Goal: Information Seeking & Learning: Learn about a topic

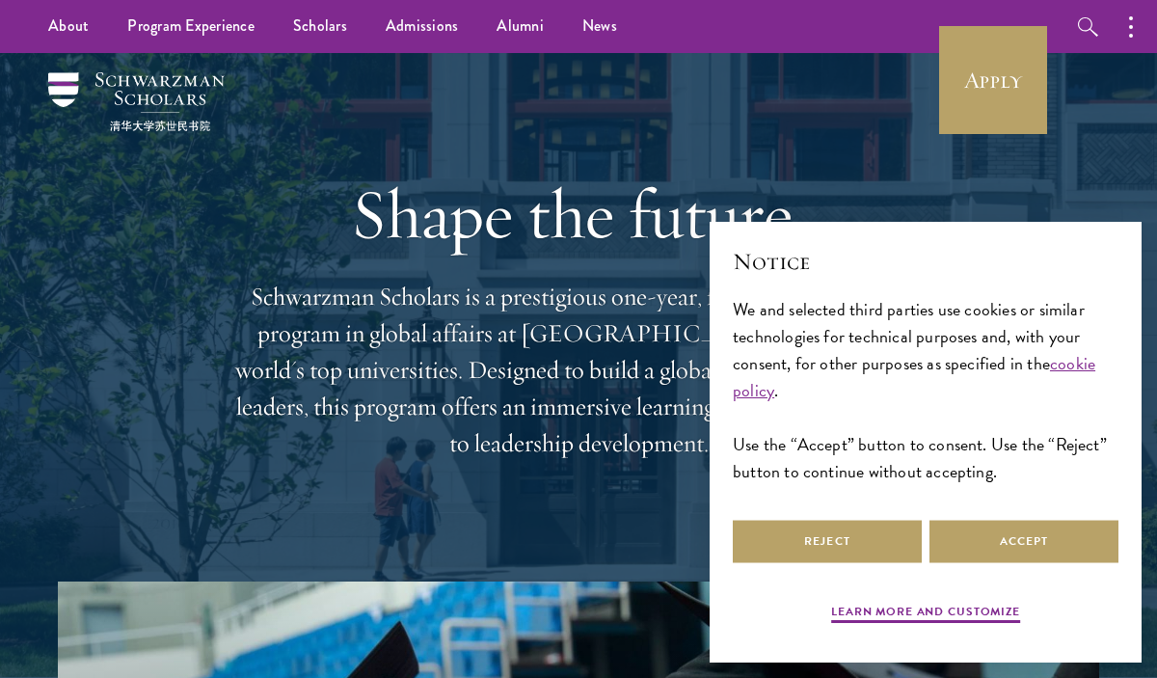
click at [1013, 518] on div "Reject Accept" at bounding box center [926, 541] width 386 height 51
click at [1019, 544] on button "Accept" at bounding box center [1023, 541] width 189 height 43
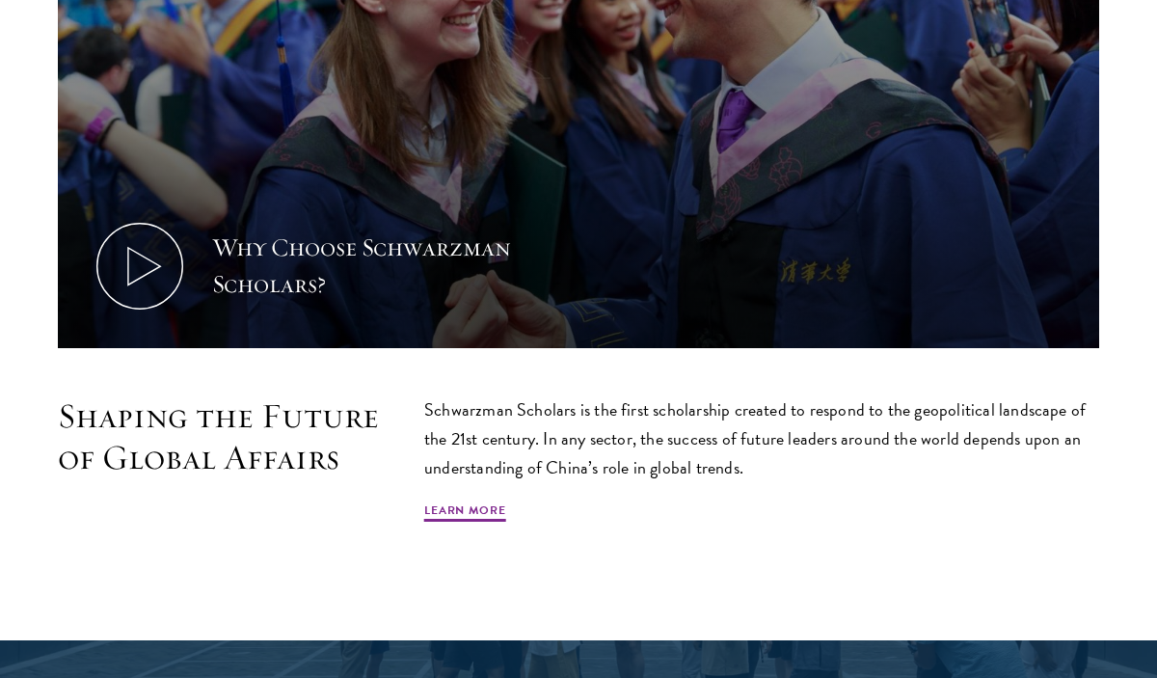
scroll to position [825, 0]
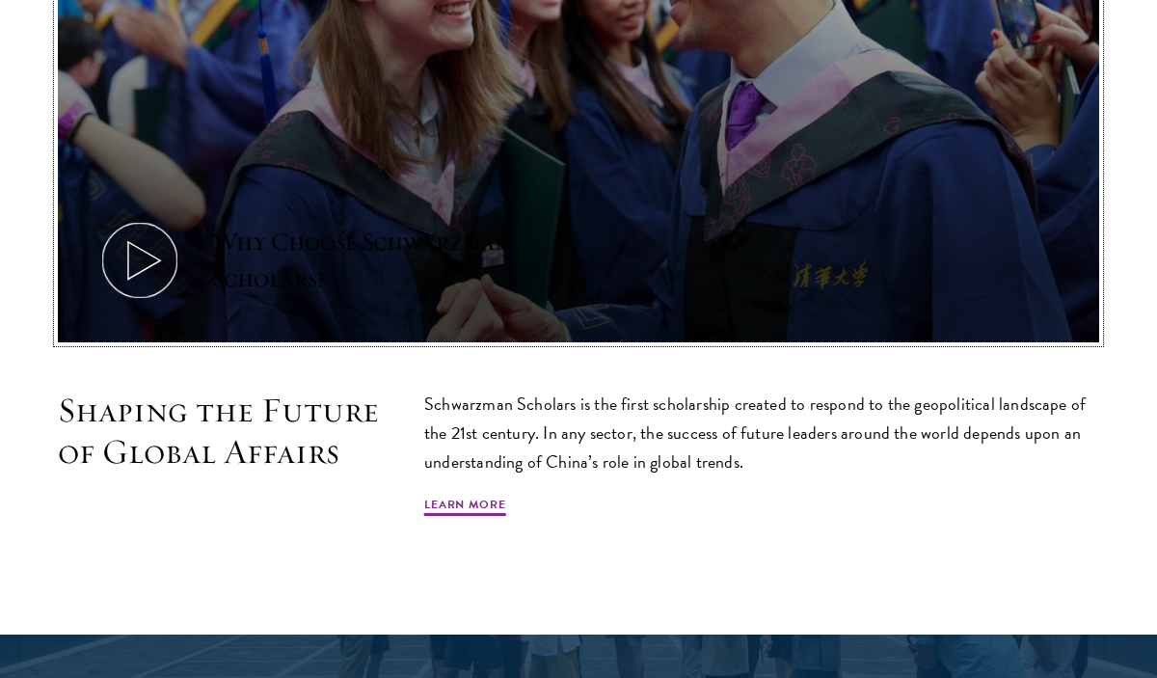
click at [120, 257] on icon at bounding box center [139, 260] width 87 height 87
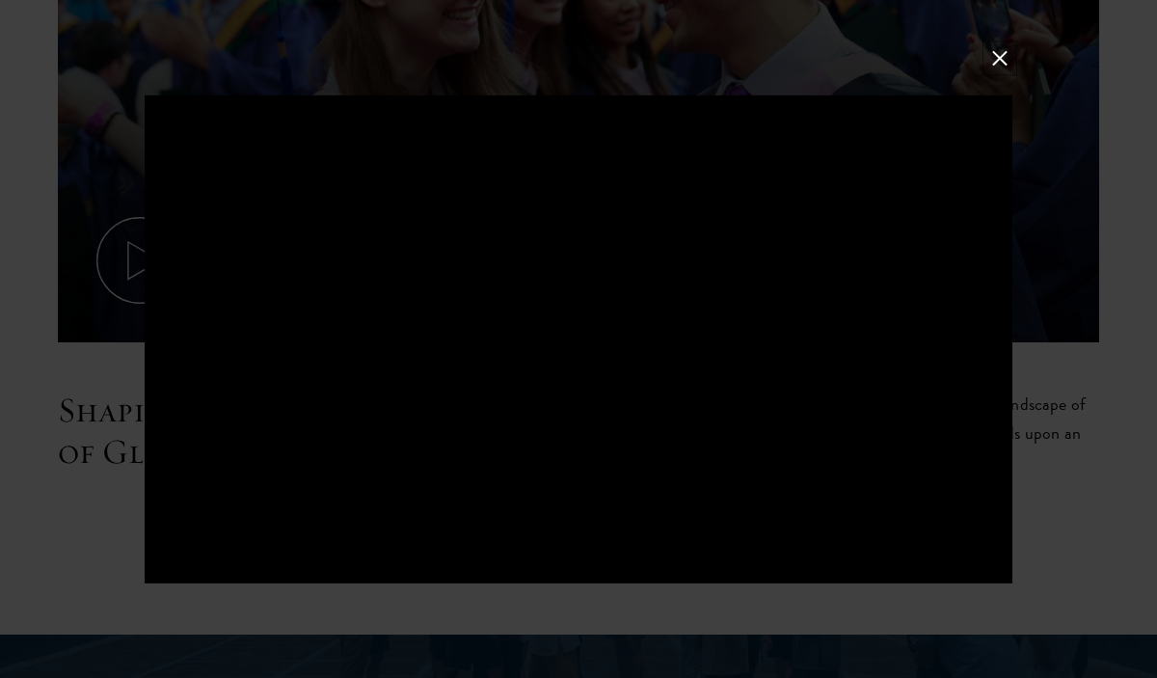
click at [998, 59] on button at bounding box center [999, 57] width 25 height 25
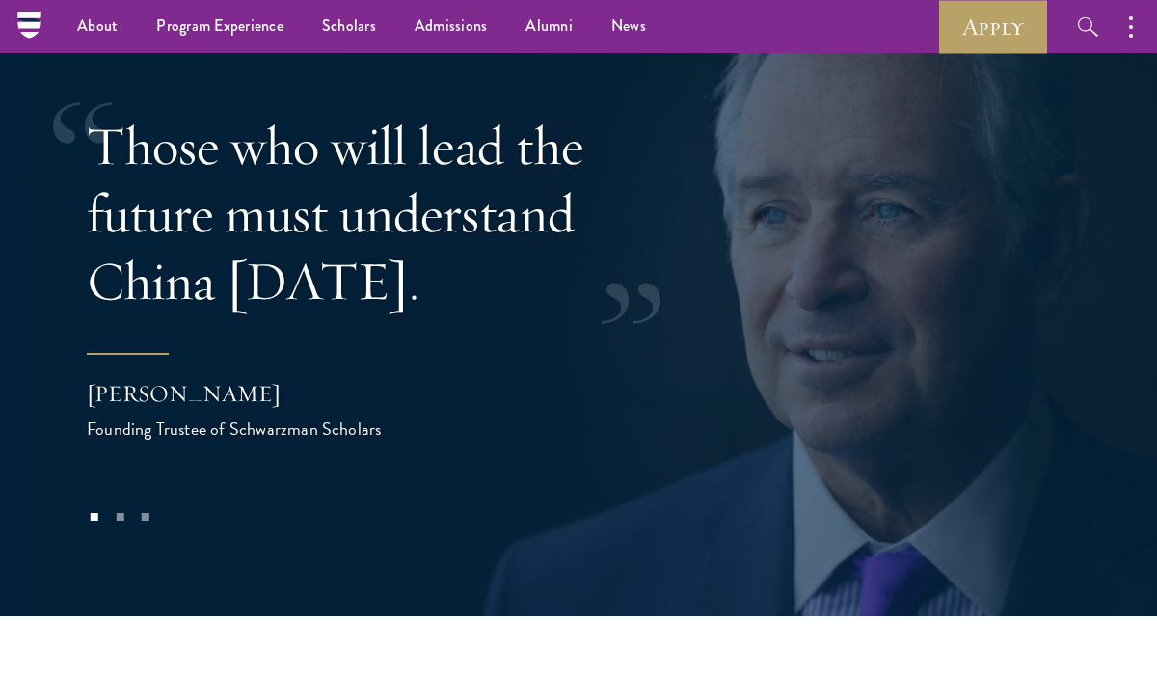
scroll to position [3620, 0]
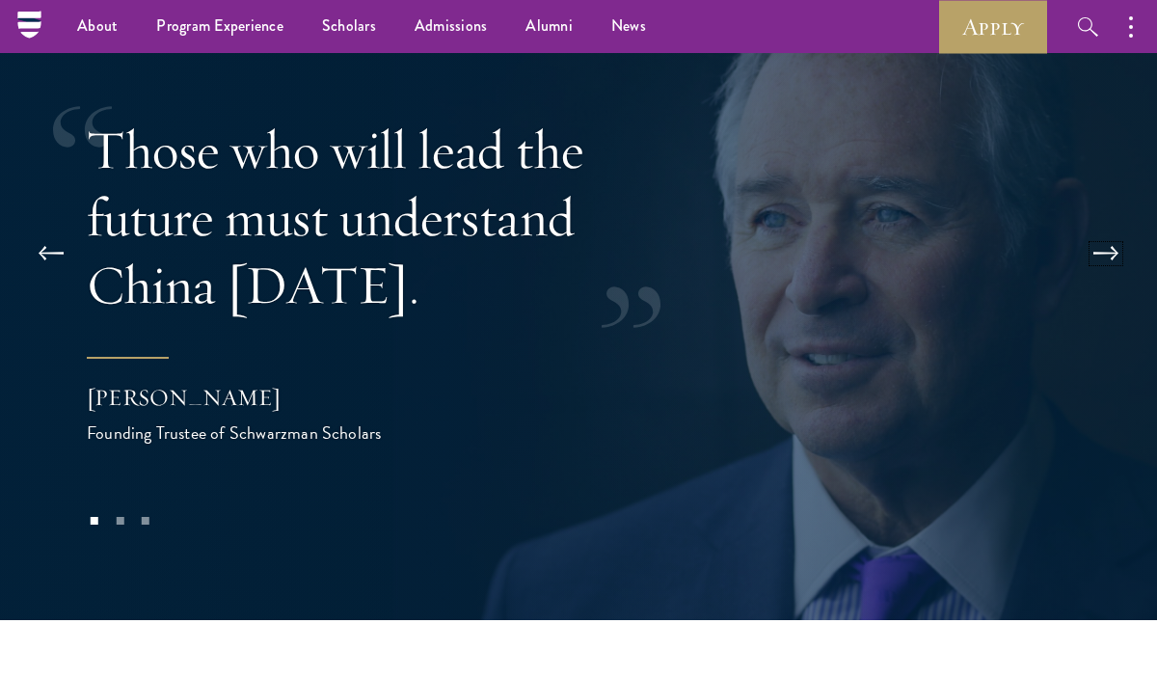
click at [1108, 227] on button at bounding box center [1106, 254] width 64 height 54
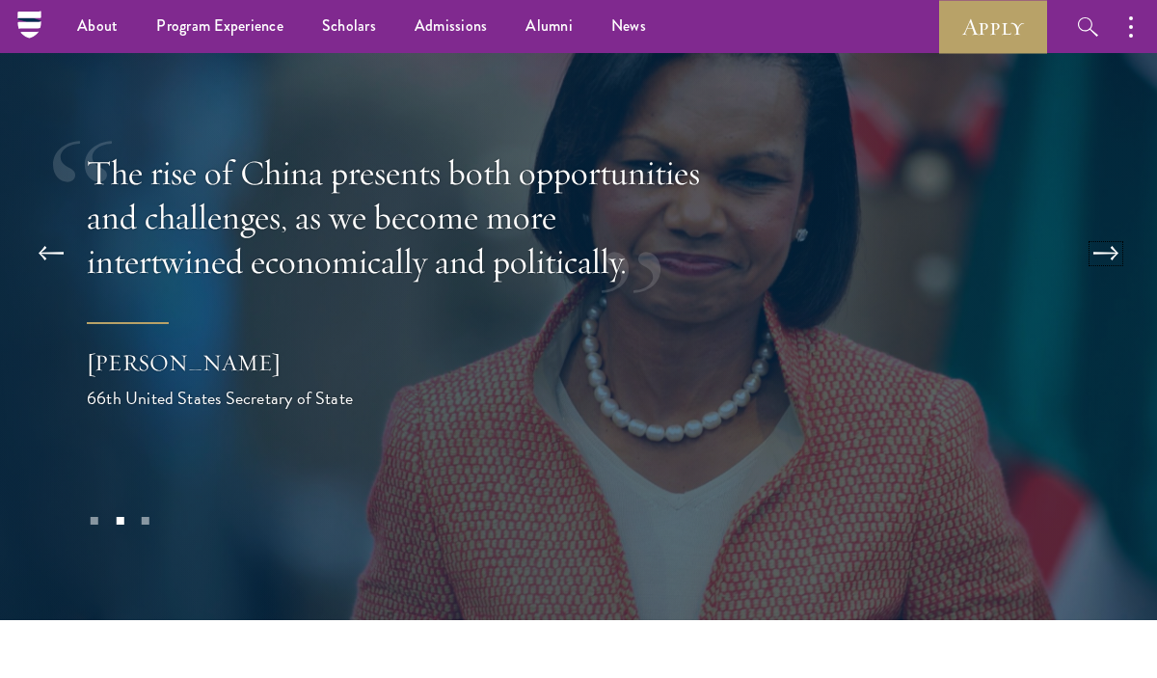
click at [1091, 227] on button at bounding box center [1106, 254] width 64 height 54
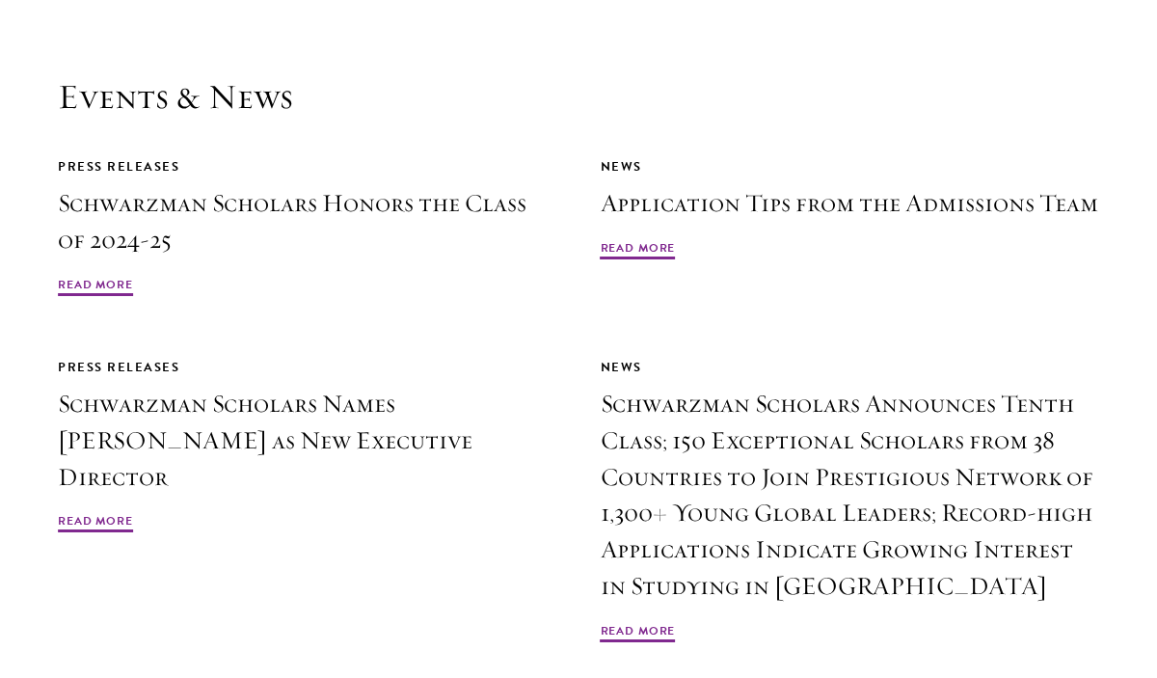
scroll to position [4274, 0]
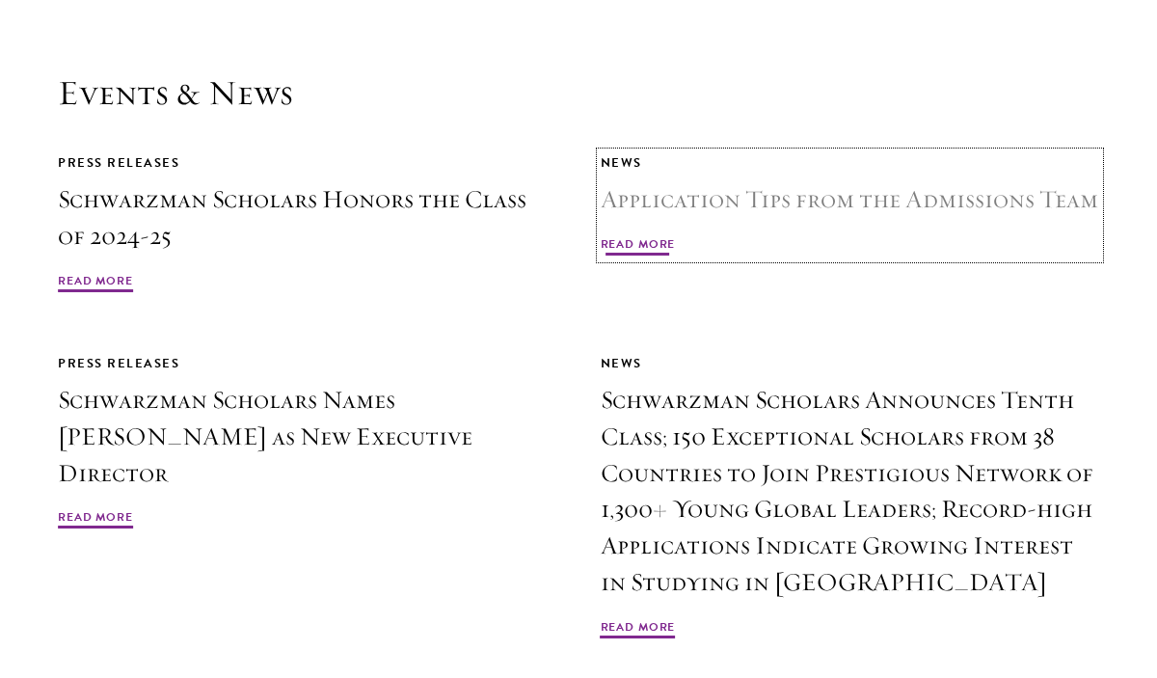
click at [680, 181] on h3 "Application Tips from the Admissions Team" at bounding box center [849, 199] width 499 height 37
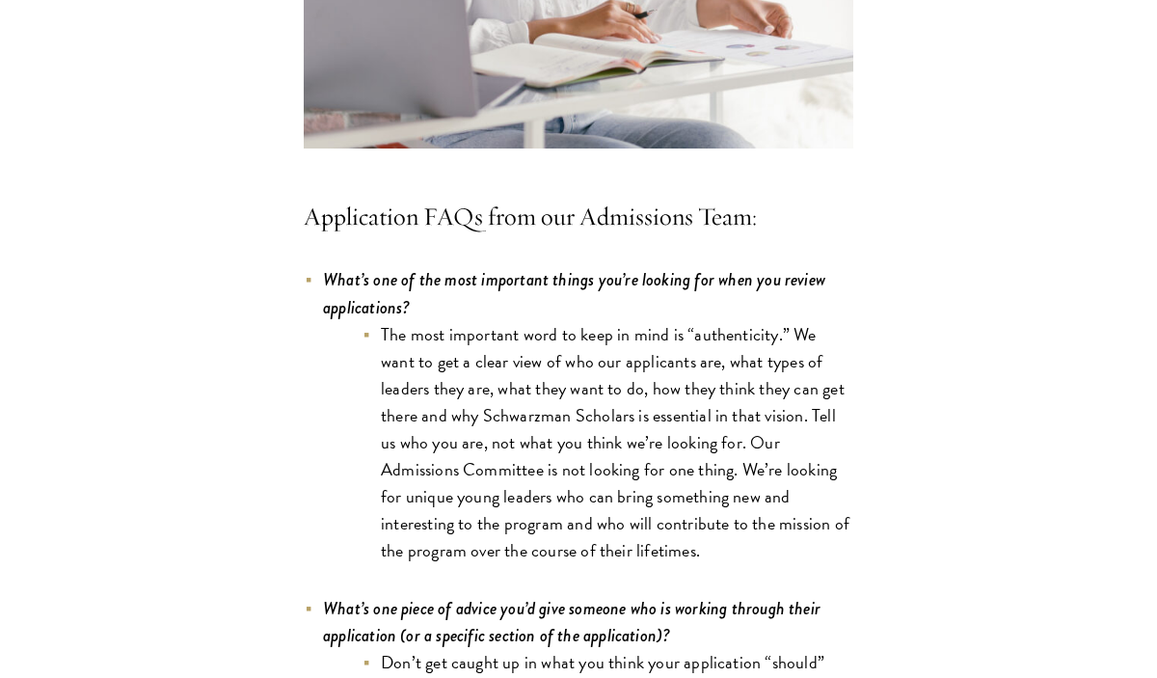
scroll to position [5164, 0]
